Goal: Answer question/provide support: Share knowledge or assist other users

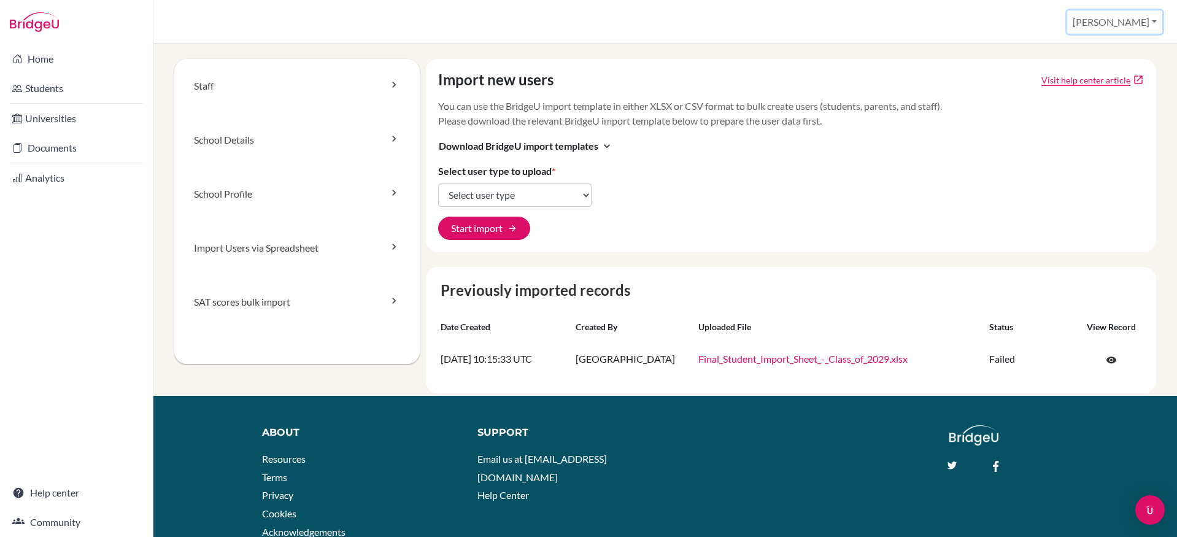
click at [1124, 22] on button "[PERSON_NAME]" at bounding box center [1115, 21] width 95 height 23
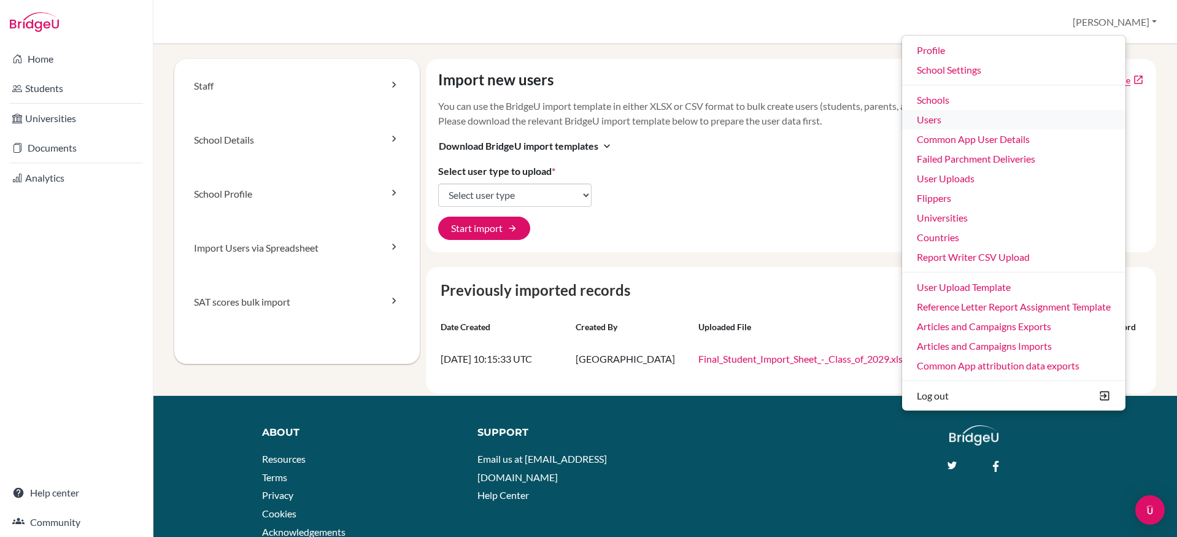
click at [998, 123] on link "Users" at bounding box center [1013, 120] width 223 height 20
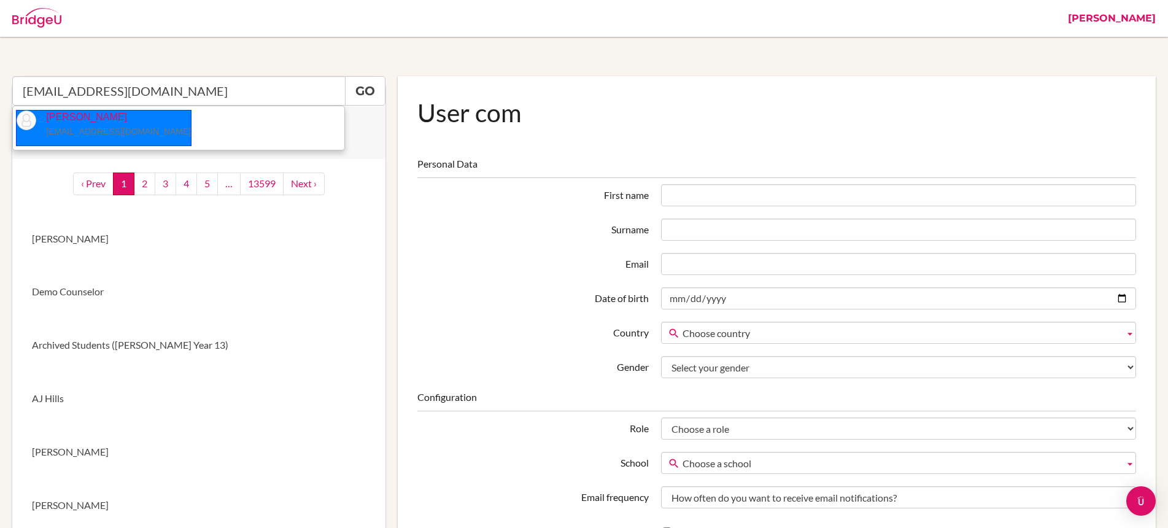
click at [87, 130] on small "[EMAIL_ADDRESS][DOMAIN_NAME]" at bounding box center [118, 131] width 145 height 10
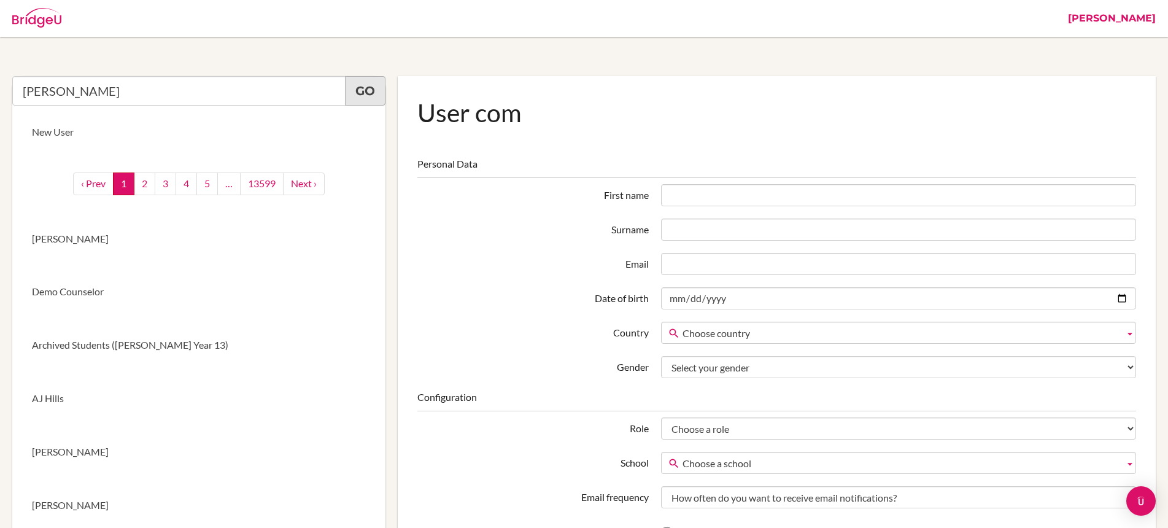
type input "Nicolas Vazquez"
click at [366, 91] on link "Go" at bounding box center [365, 90] width 41 height 29
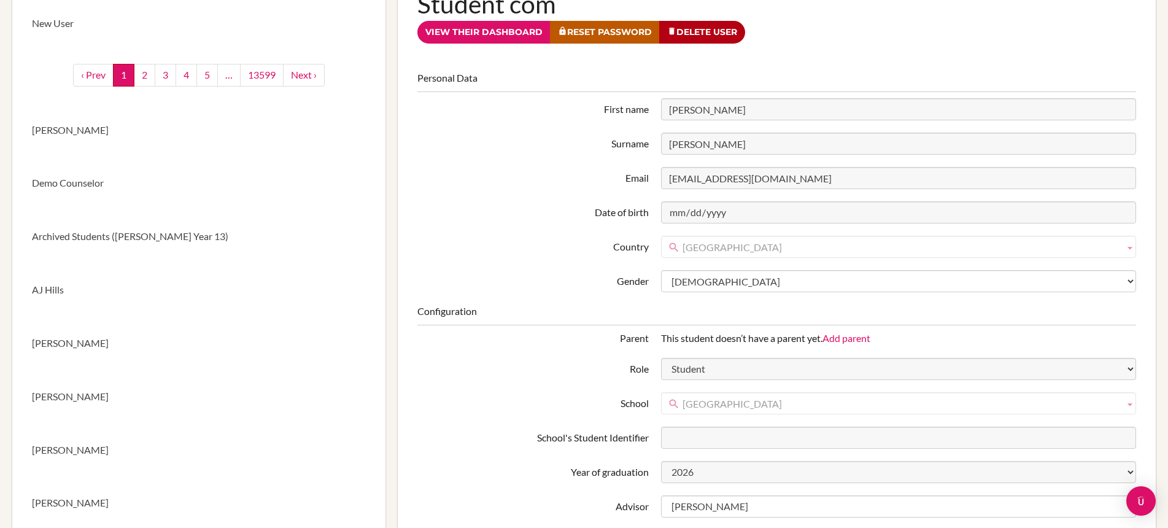
scroll to position [42, 0]
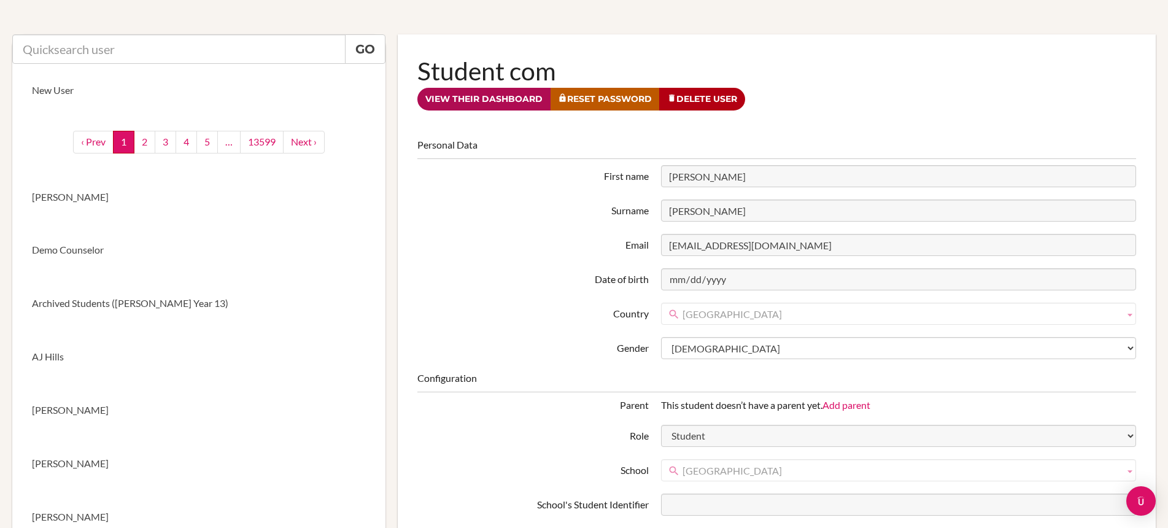
click at [484, 104] on link "View their dashboard" at bounding box center [483, 99] width 133 height 23
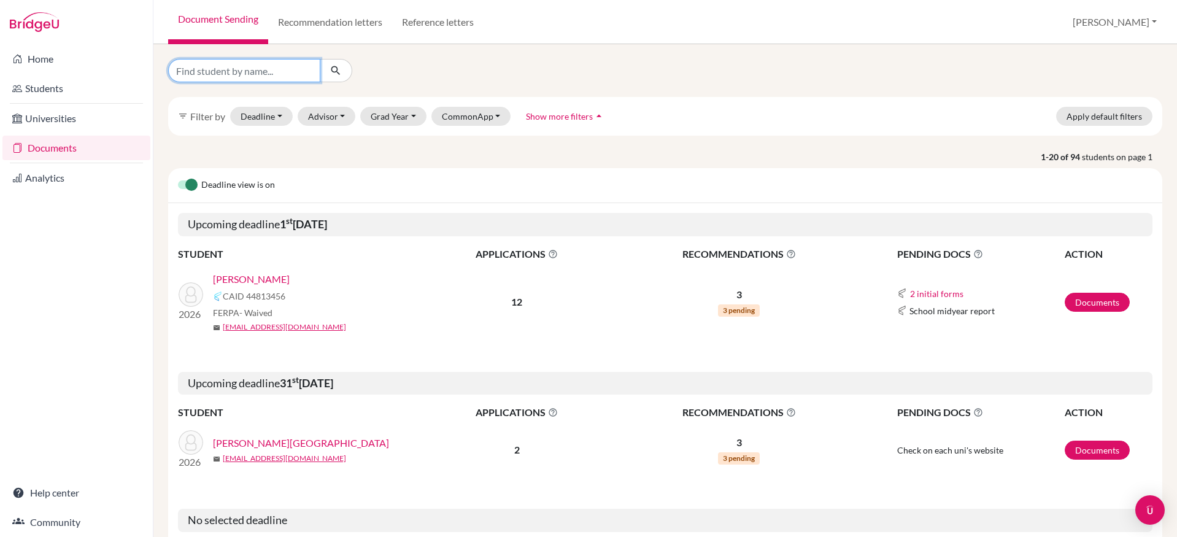
click at [293, 72] on input "Find student by name..." at bounding box center [244, 70] width 152 height 23
paste input "[EMAIL_ADDRESS][DOMAIN_NAME]"
type input "[EMAIL_ADDRESS][DOMAIN_NAME]"
click button "submit" at bounding box center [336, 70] width 33 height 23
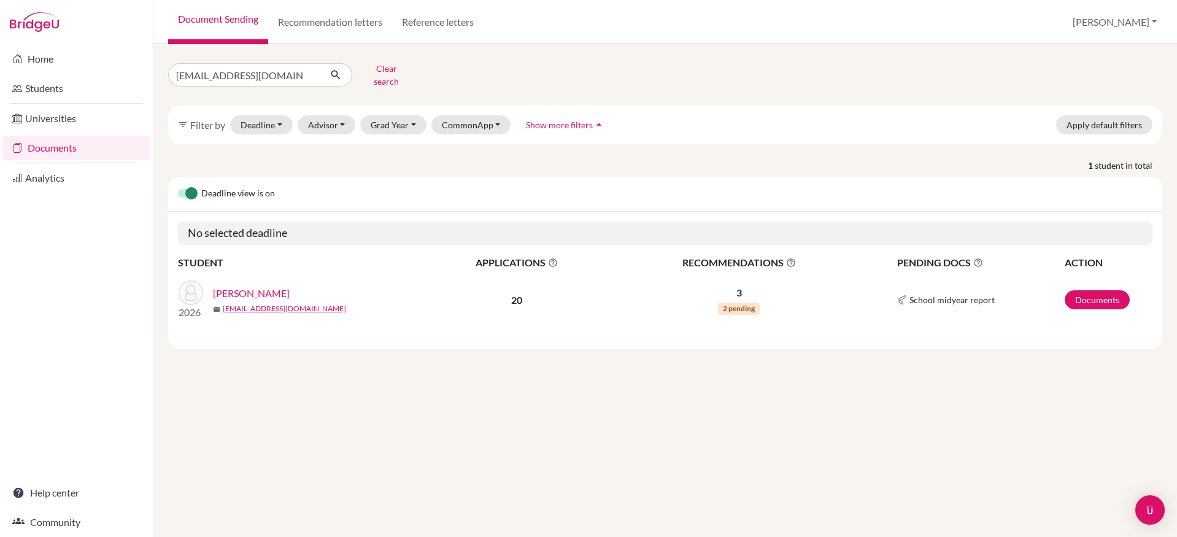
click at [246, 286] on link "Vazquez, Nicolas" at bounding box center [251, 293] width 77 height 15
